Goal: Task Accomplishment & Management: Manage account settings

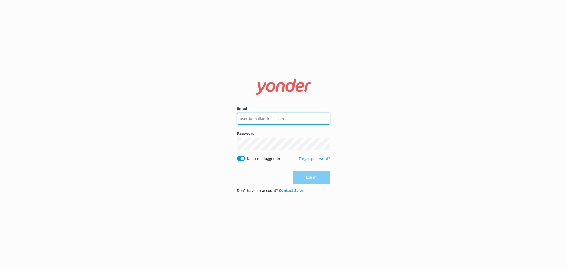
type input "[EMAIL_ADDRESS][DOMAIN_NAME]"
drag, startPoint x: 356, startPoint y: 171, endPoint x: 328, endPoint y: 174, distance: 28.0
click at [356, 171] on div "Email [EMAIL_ADDRESS][DOMAIN_NAME] Password Show password Keep me logged in For…" at bounding box center [283, 134] width 567 height 269
click at [321, 177] on button "Log in" at bounding box center [311, 177] width 37 height 13
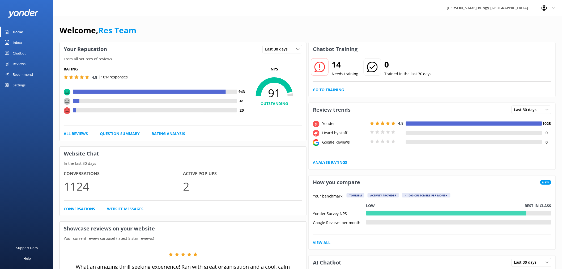
click at [15, 40] on div "Inbox" at bounding box center [17, 42] width 9 height 11
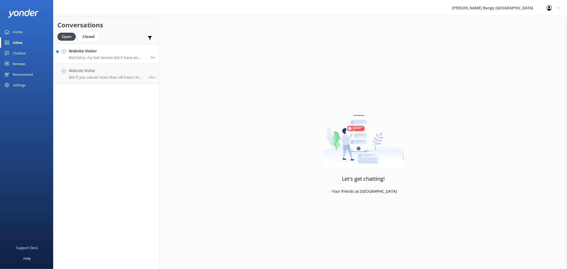
click at [115, 59] on p "Bot: Sorry, my bot senses don't have an answer for that, please try and rephras…" at bounding box center [108, 57] width 78 height 5
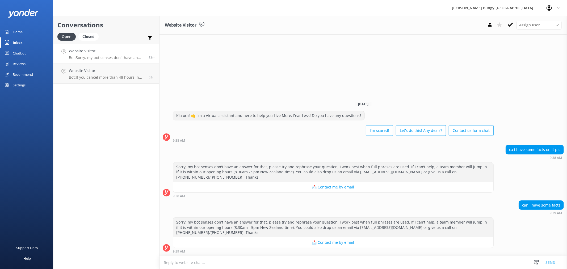
click at [536, 95] on div "Website Visitor Assign user [PERSON_NAME] [PERSON_NAME] Tech Admin [PERSON_NAME…" at bounding box center [362, 142] width 407 height 253
click at [100, 58] on p "Bot: Our central Queenstown reservations office is open from 9am to 4.30pm. Ple…" at bounding box center [107, 57] width 76 height 5
